Goal: Task Accomplishment & Management: Manage account settings

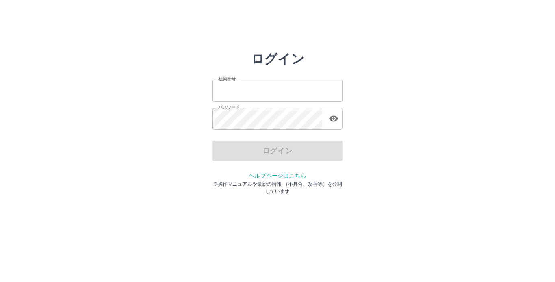
type input "*******"
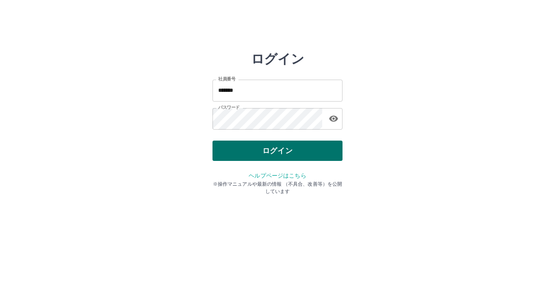
click at [252, 149] on div "ログイン" at bounding box center [278, 151] width 130 height 20
click at [237, 150] on button "ログイン" at bounding box center [278, 151] width 130 height 20
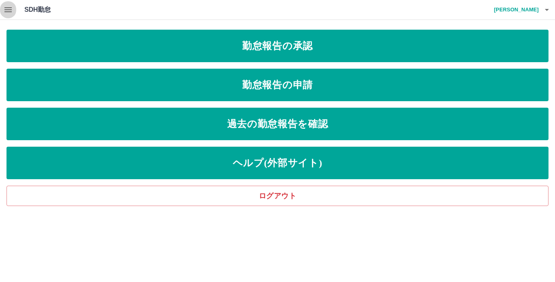
click at [9, 11] on icon "button" at bounding box center [8, 10] width 10 height 10
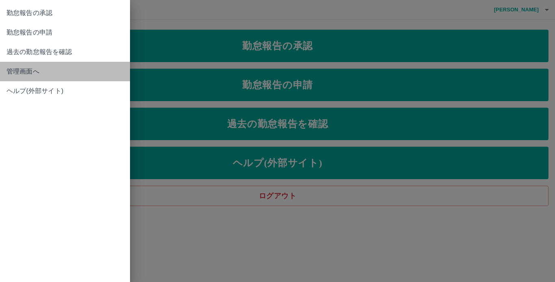
click at [19, 73] on span "管理画面へ" at bounding box center [65, 72] width 117 height 10
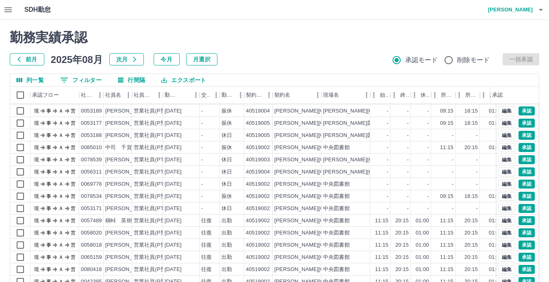
scroll to position [61, 0]
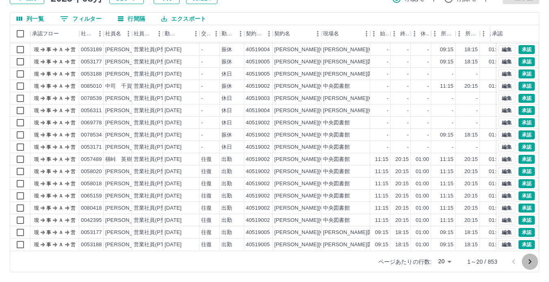
click at [529, 261] on icon "次のページへ" at bounding box center [530, 262] width 10 height 10
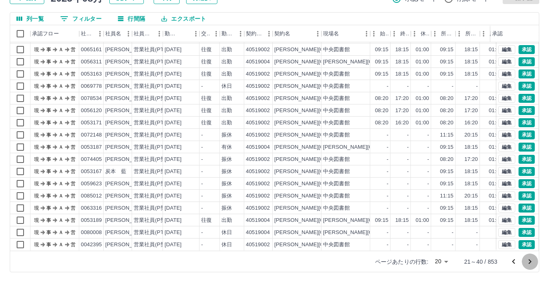
click at [531, 261] on icon "次のページへ" at bounding box center [530, 261] width 3 height 5
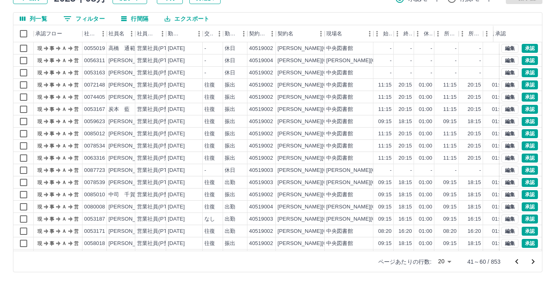
scroll to position [0, 0]
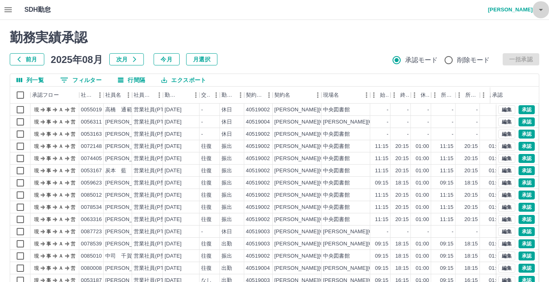
click at [540, 12] on icon "button" at bounding box center [541, 10] width 10 height 10
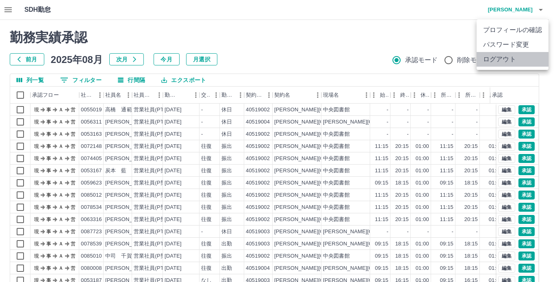
click at [515, 61] on li "ログアウト" at bounding box center [513, 59] width 72 height 15
